Goal: Transaction & Acquisition: Purchase product/service

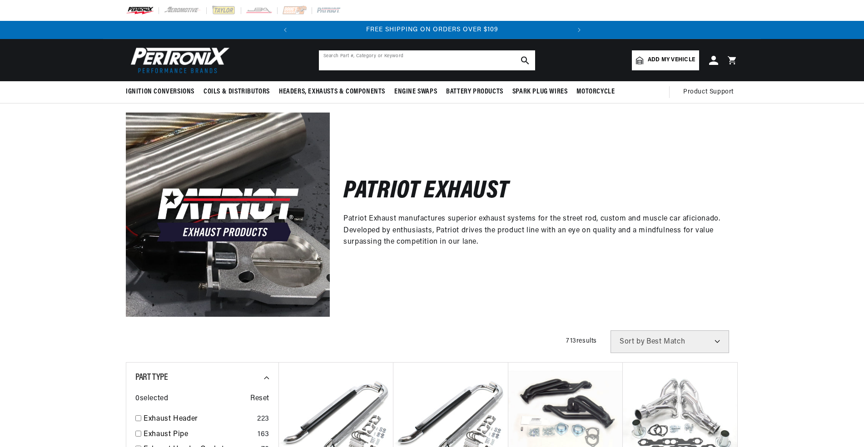
click at [341, 61] on input "text" at bounding box center [427, 60] width 216 height 20
click at [338, 66] on input "text" at bounding box center [427, 60] width 216 height 20
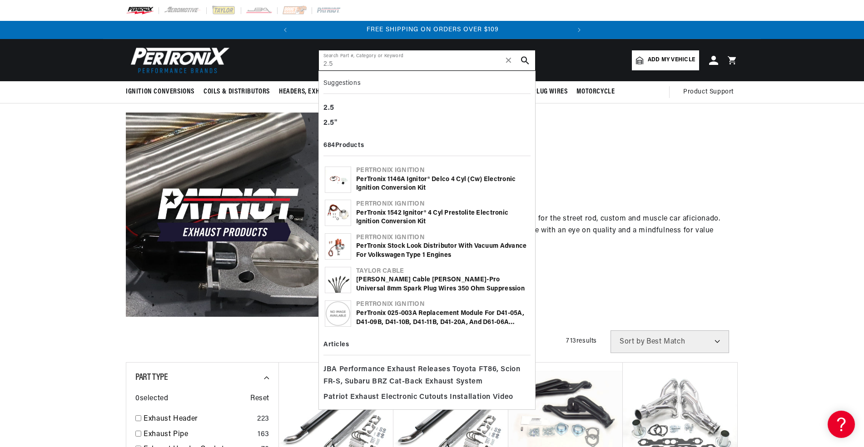
type input "2.5"
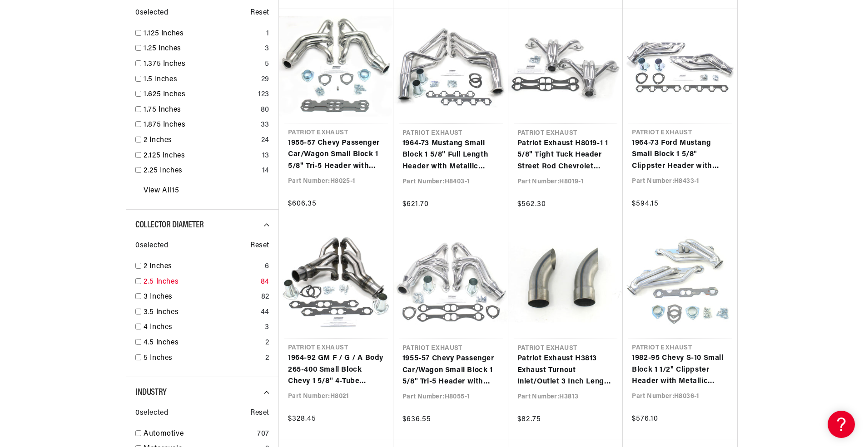
click at [165, 281] on link "2.5 Inches" at bounding box center [200, 283] width 114 height 12
checkbox input "true"
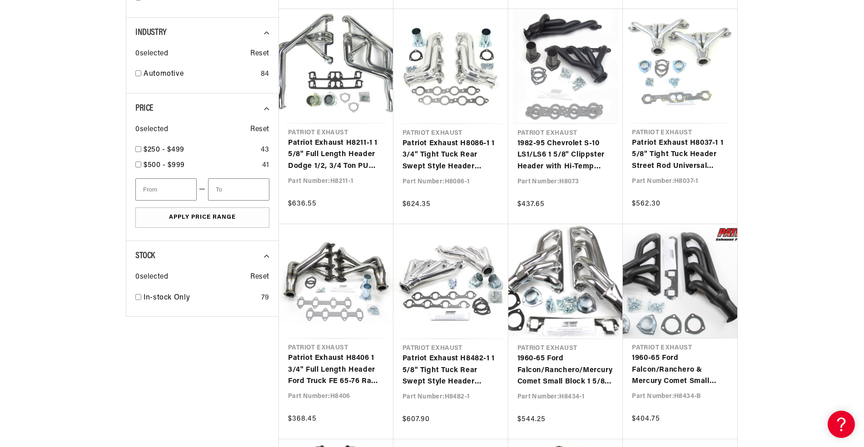
scroll to position [0, 275]
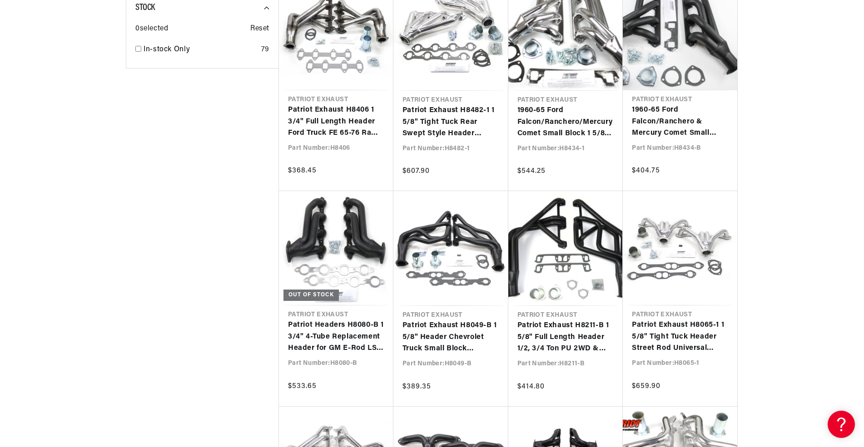
scroll to position [1362, 0]
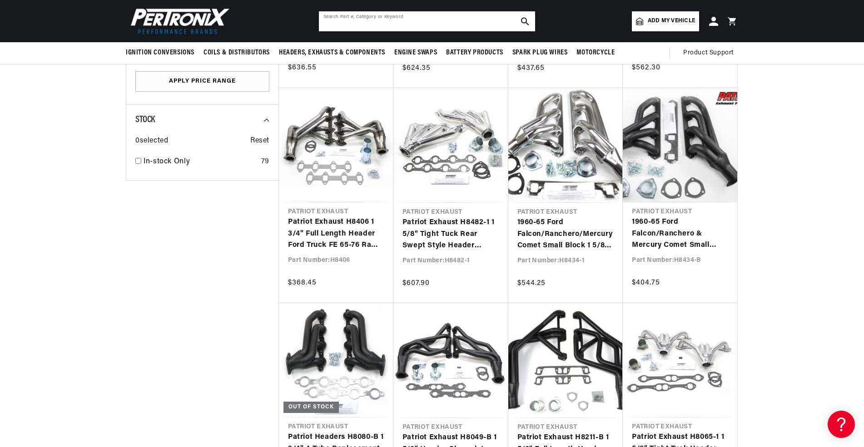
click at [335, 21] on input "text" at bounding box center [427, 21] width 216 height 20
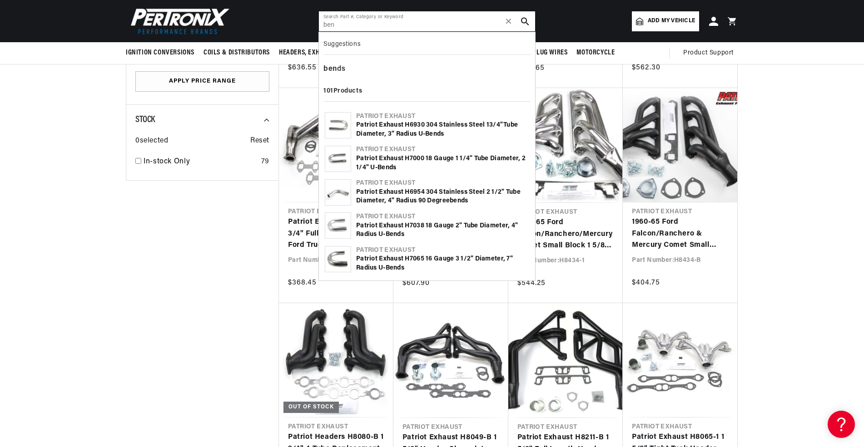
scroll to position [0, 275]
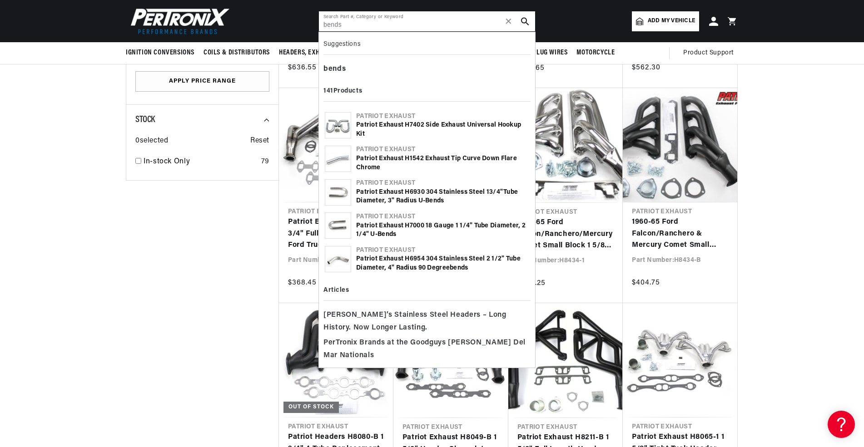
type input "bends"
click at [368, 158] on div "Patriot Exhaust H1542 Exhaust Tip Curve Down Flare Chrome" at bounding box center [442, 163] width 173 height 18
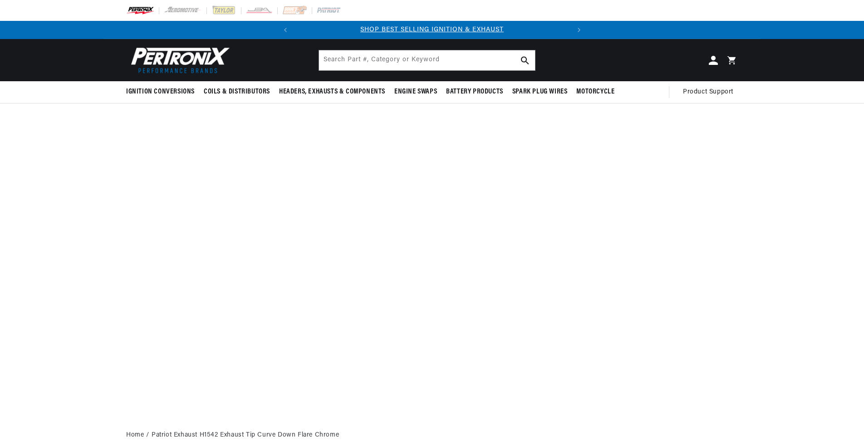
click at [347, 159] on div "Ignition Conversions Shop by Feature Ignitor© The Original Ignitor© Ignitor© II" at bounding box center [432, 231] width 864 height 385
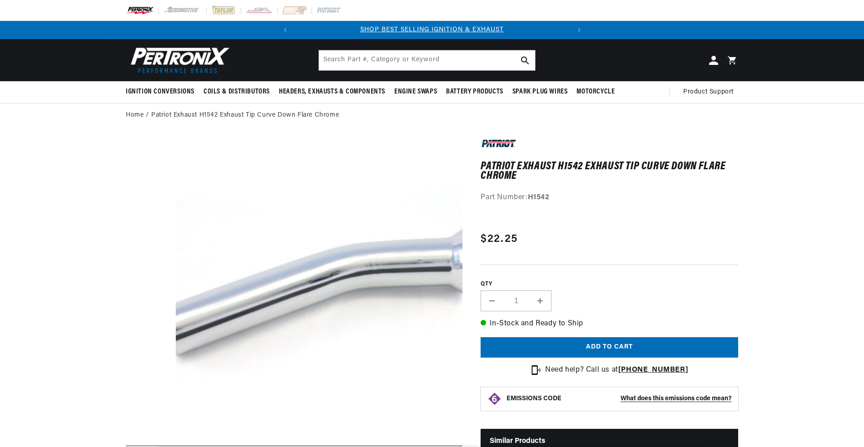
click at [147, 447] on button "Open media 1 in modal" at bounding box center [147, 452] width 0 height 0
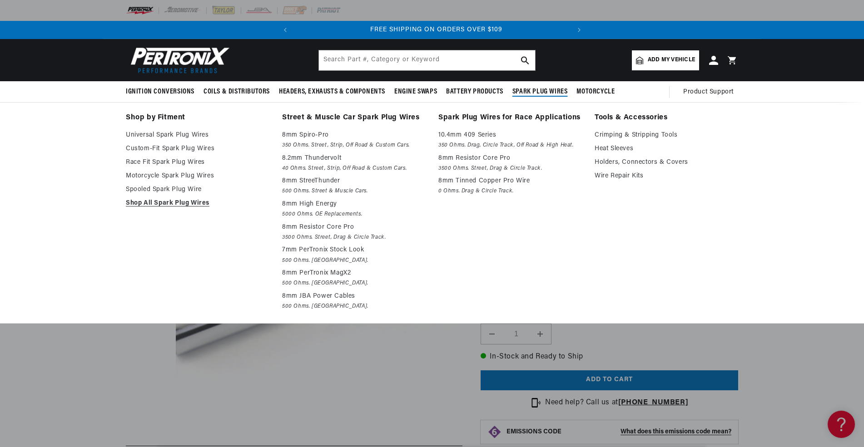
scroll to position [0, 275]
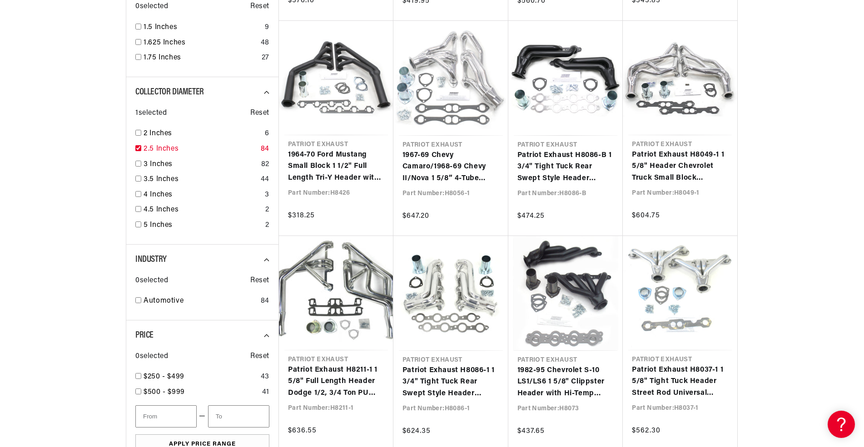
scroll to position [0, 275]
click at [261, 148] on div "84" at bounding box center [265, 149] width 9 height 12
checkbox input "false"
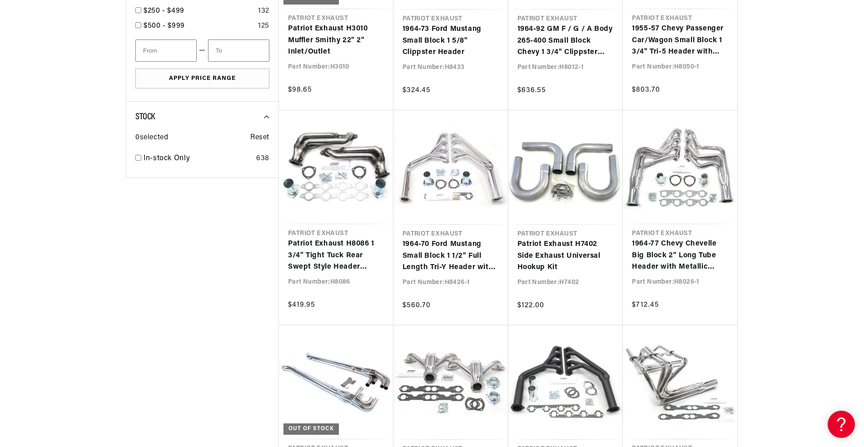
scroll to position [1589, 0]
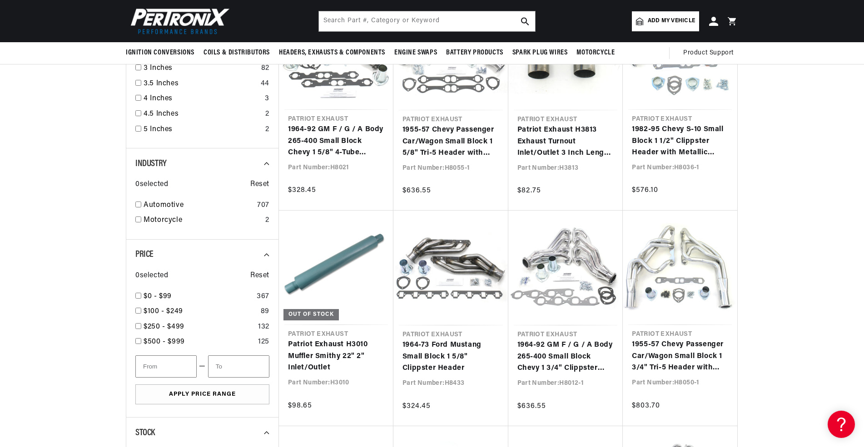
scroll to position [1226, 0]
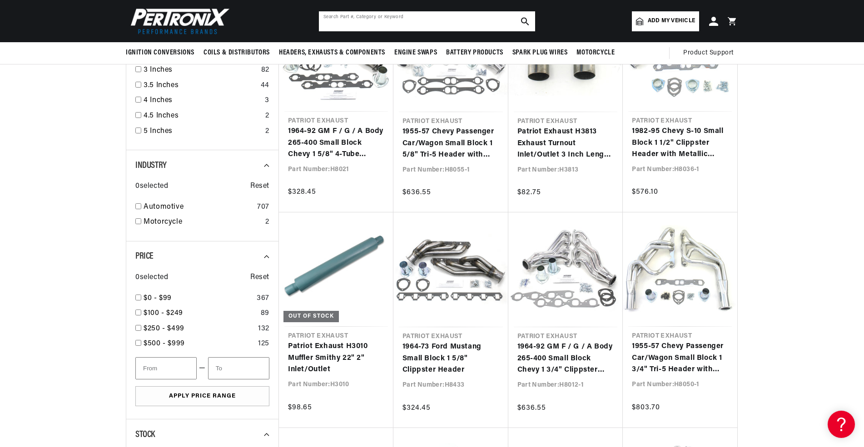
click at [337, 21] on input "text" at bounding box center [427, 21] width 216 height 20
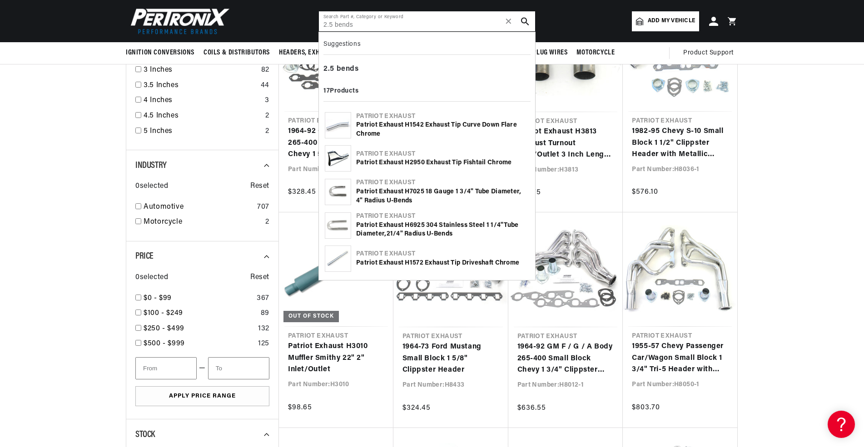
scroll to position [0, 0]
type input "2.5 bends"
click at [358, 196] on div "Patriot Exhaust H7025 18 gauge 1 3/4" tube diameter, 4" radius U- bends" at bounding box center [442, 197] width 173 height 18
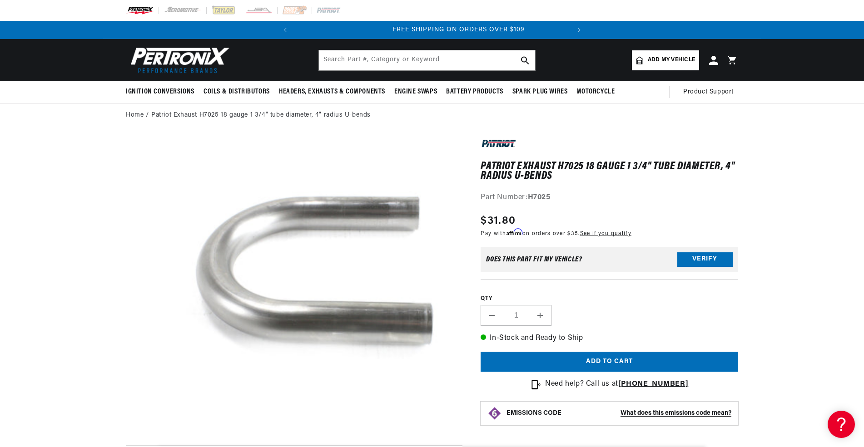
scroll to position [0, 275]
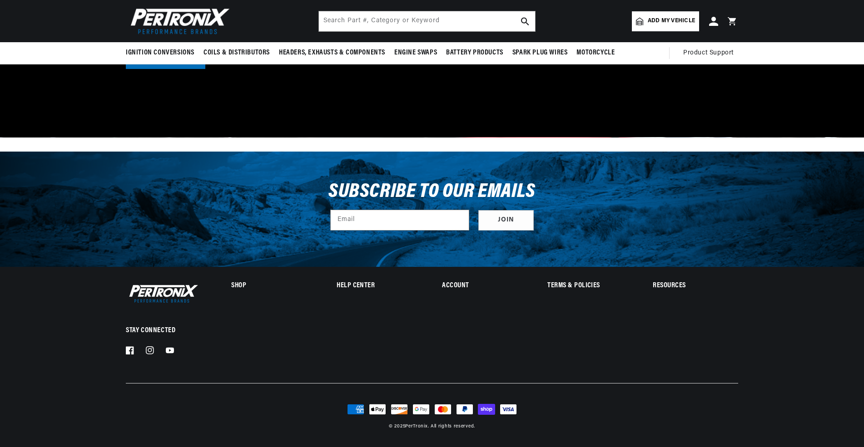
scroll to position [1208, 0]
